Goal: Transaction & Acquisition: Subscribe to service/newsletter

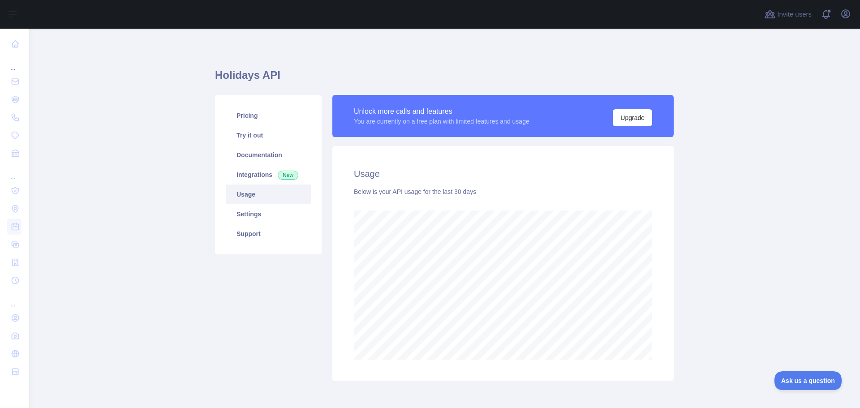
scroll to position [379, 825]
click at [616, 116] on button "Upgrade" at bounding box center [632, 117] width 39 height 17
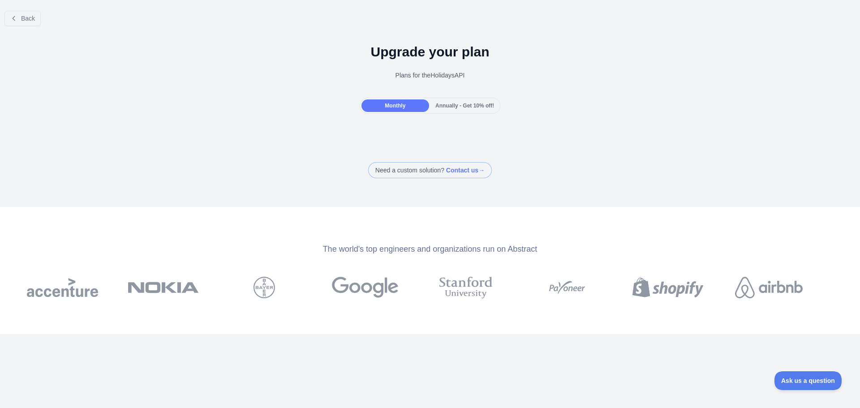
click at [451, 108] on span "Annually - Get 10% off!" at bounding box center [464, 106] width 59 height 6
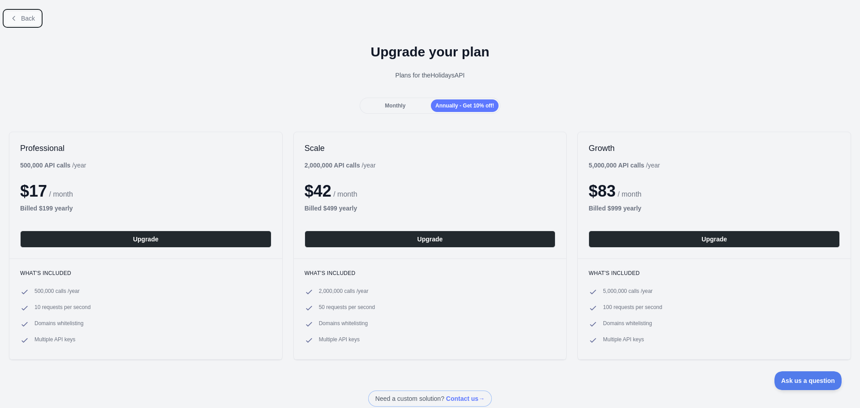
click at [18, 16] on button "Back" at bounding box center [22, 18] width 36 height 15
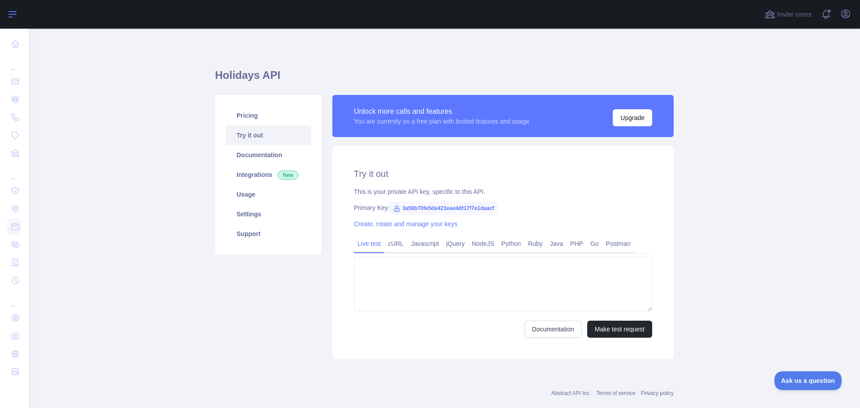
type textarea "**********"
click at [240, 195] on link "Usage" at bounding box center [268, 195] width 85 height 20
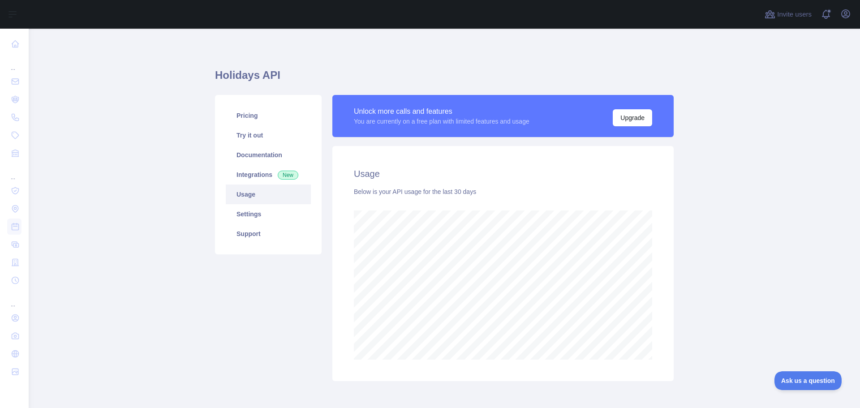
scroll to position [379, 825]
